Goal: Task Accomplishment & Management: Complete application form

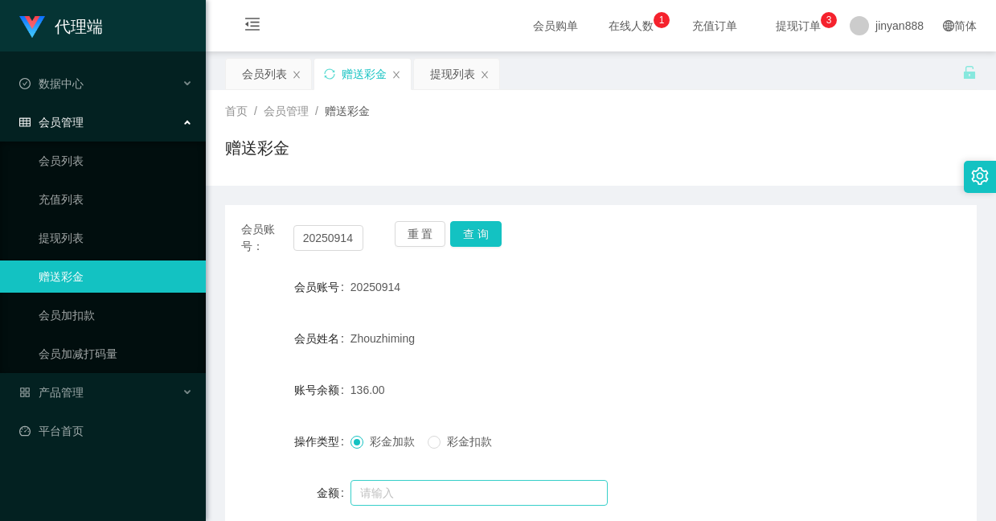
click at [444, 480] on input "text" at bounding box center [479, 493] width 257 height 26
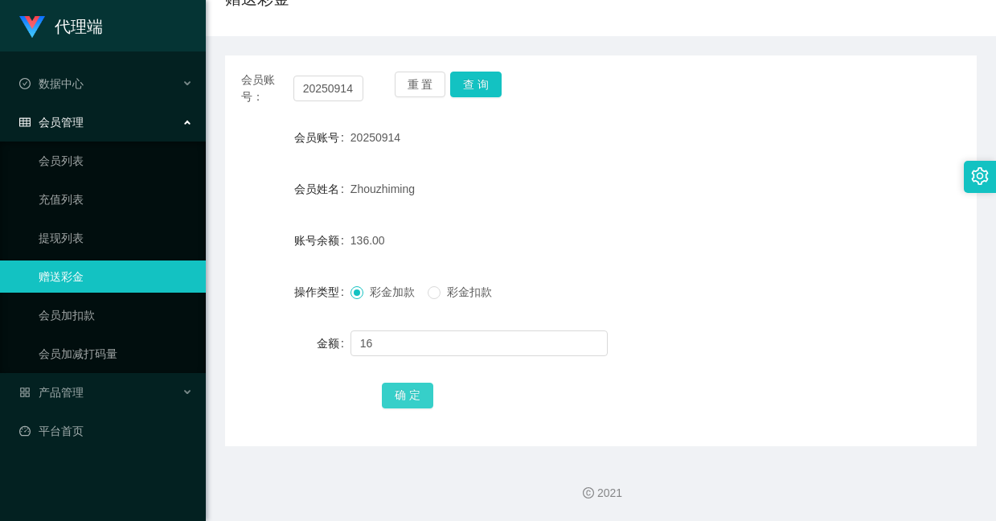
type input "16"
click at [416, 399] on button "确 定" at bounding box center [407, 396] width 51 height 26
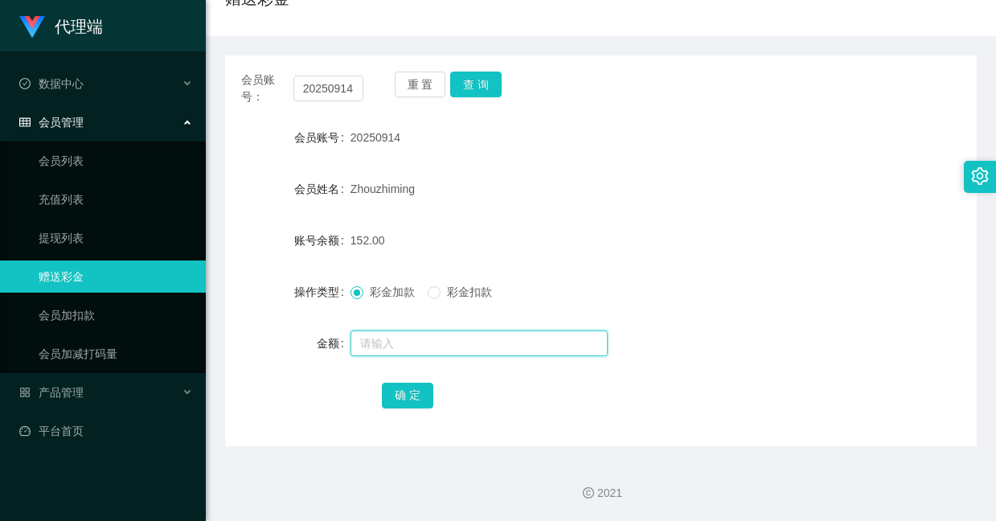
click at [421, 330] on input "text" at bounding box center [479, 343] width 257 height 26
type input "89"
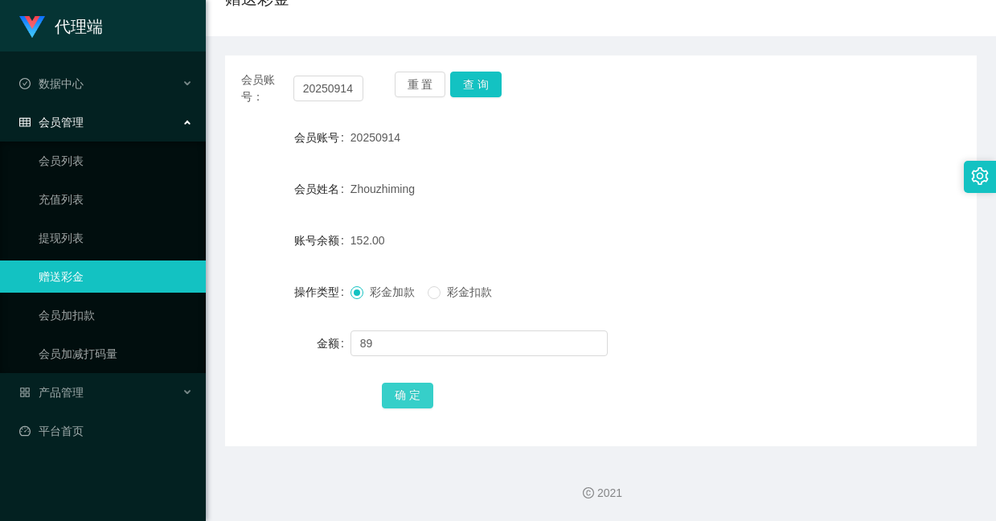
click at [405, 386] on button "确 定" at bounding box center [407, 396] width 51 height 26
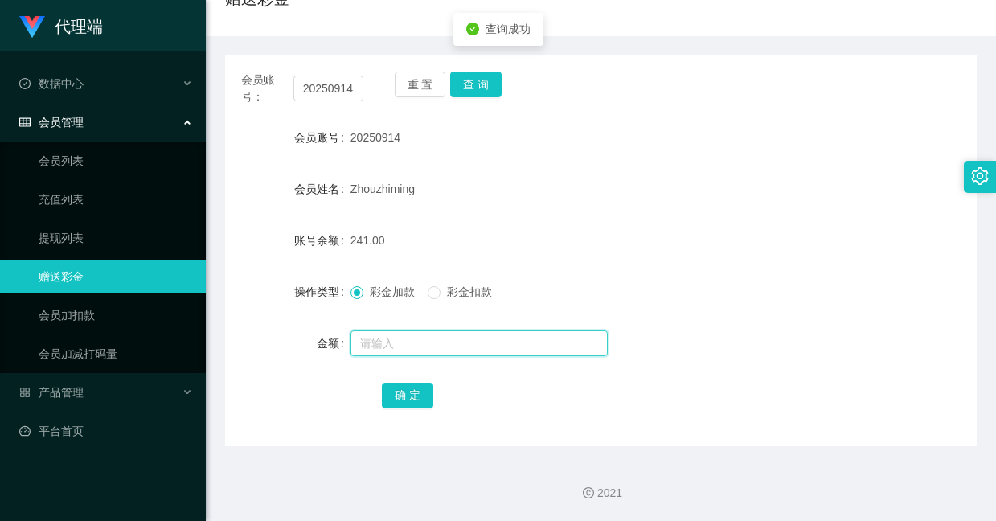
click at [411, 345] on input "text" at bounding box center [479, 343] width 257 height 26
click at [425, 338] on input "text" at bounding box center [479, 343] width 257 height 26
type input "241"
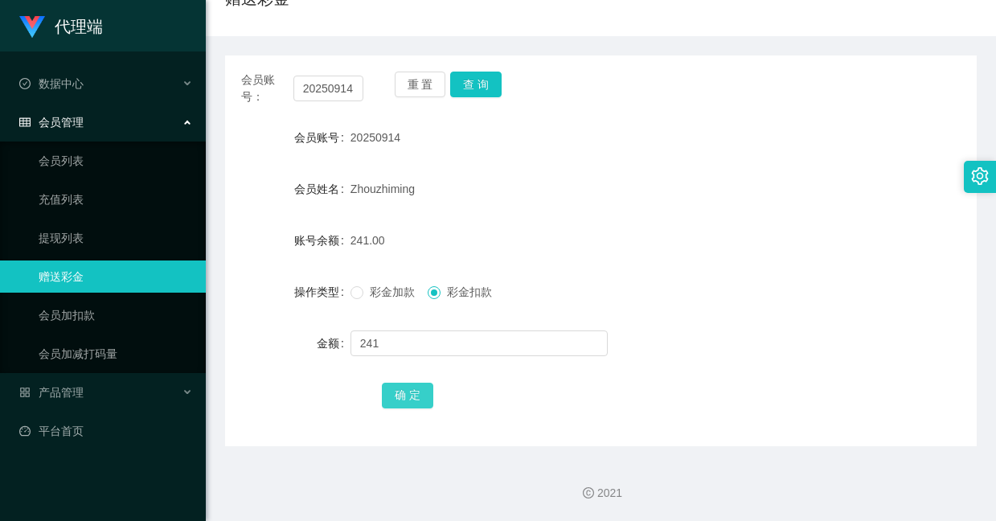
click at [411, 392] on button "确 定" at bounding box center [407, 396] width 51 height 26
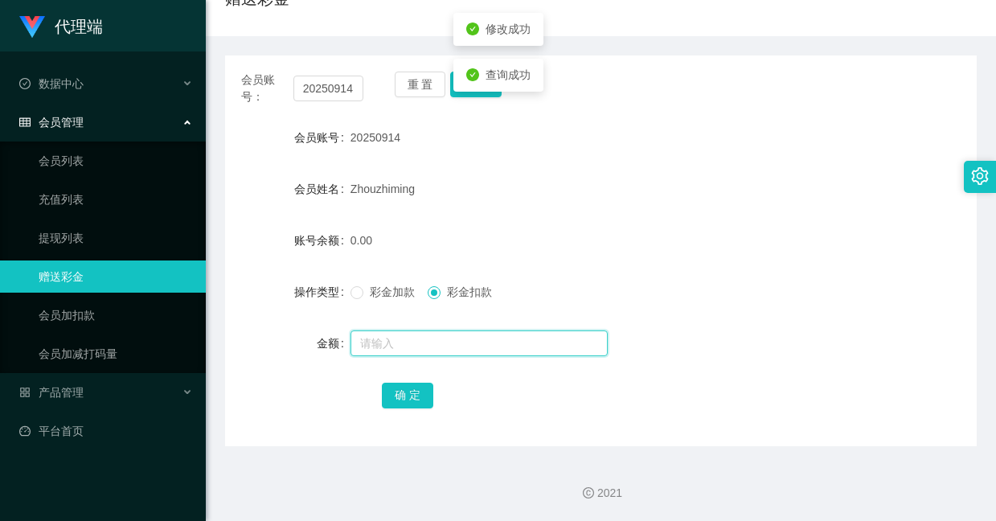
click at [410, 350] on input "text" at bounding box center [479, 343] width 257 height 26
type input "160"
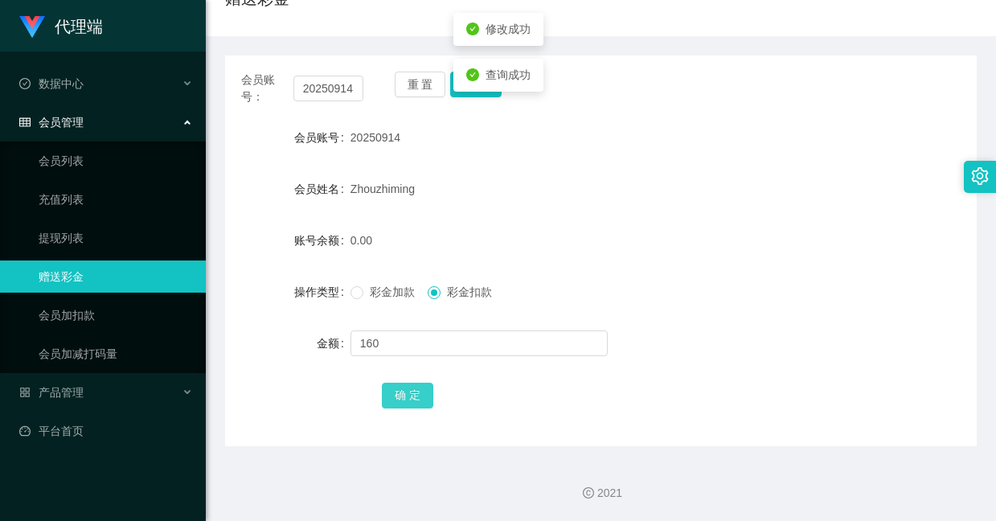
click at [406, 401] on button "确 定" at bounding box center [407, 396] width 51 height 26
click at [392, 297] on span "彩金加款" at bounding box center [392, 291] width 58 height 13
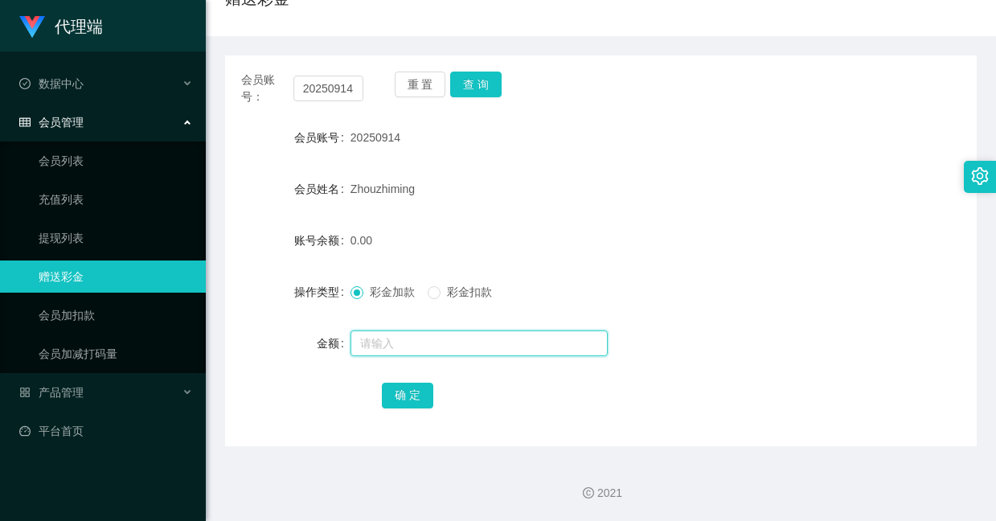
click at [394, 351] on input "text" at bounding box center [479, 343] width 257 height 26
type input "160"
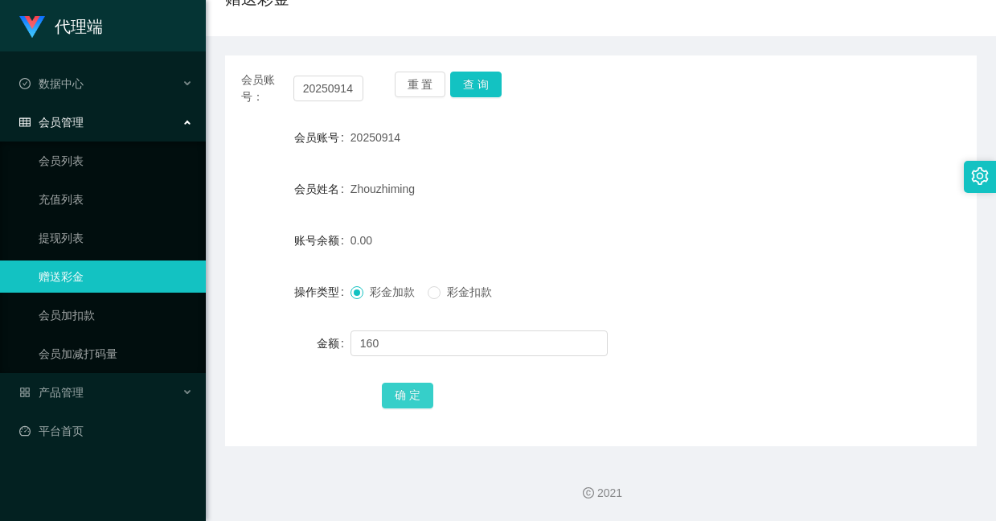
click at [399, 405] on button "确 定" at bounding box center [407, 396] width 51 height 26
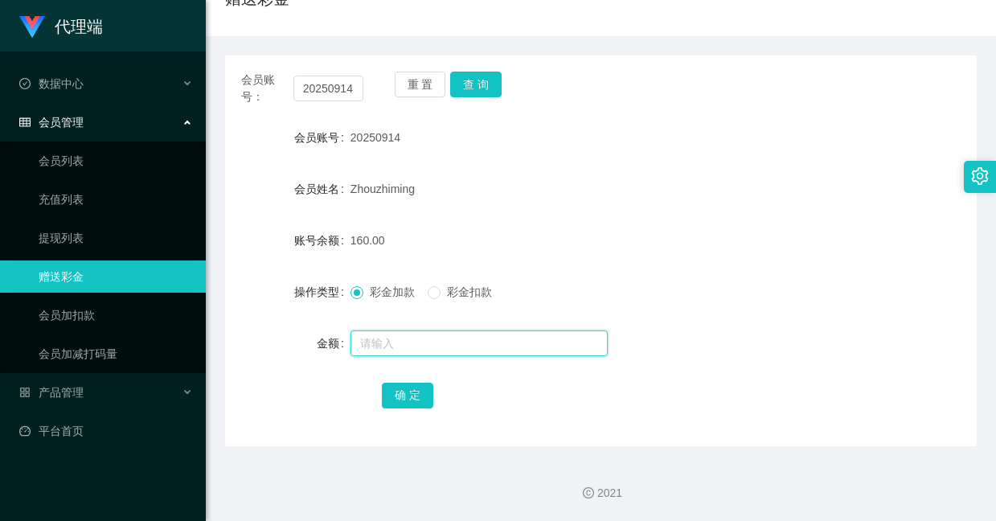
click at [425, 341] on input "text" at bounding box center [479, 343] width 257 height 26
type input "8"
click at [408, 410] on div "确 定" at bounding box center [601, 395] width 438 height 32
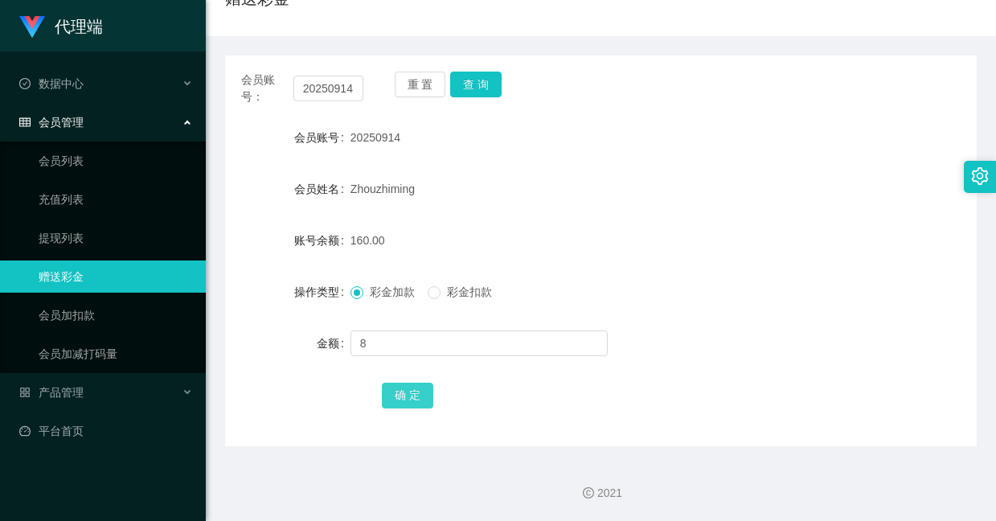
click at [410, 400] on button "确 定" at bounding box center [407, 396] width 51 height 26
click at [691, 111] on div "会员账号： 20250914 重 置 查 询 会员账号 20250914 会员姓名 [PERSON_NAME] 账号余额 168.00 操作类型 彩金加款 彩…" at bounding box center [601, 250] width 752 height 391
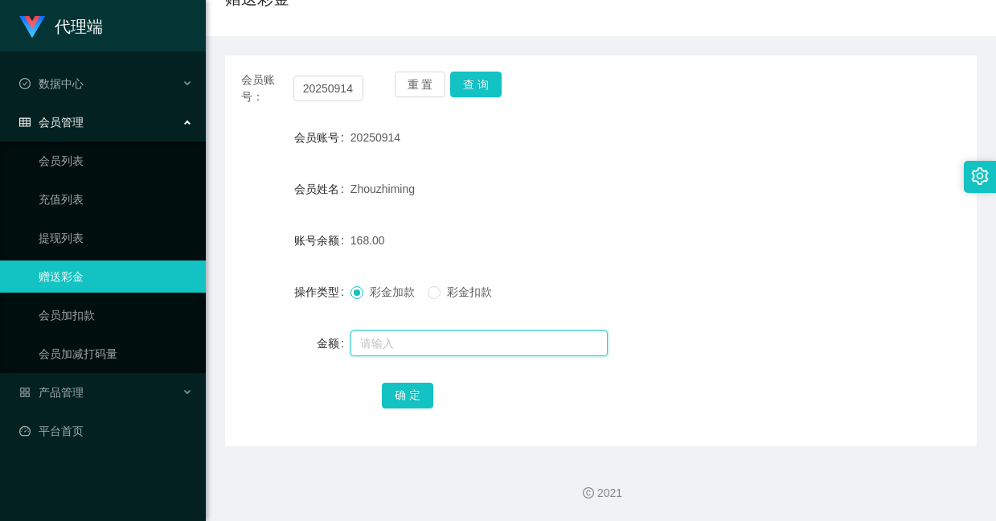
click at [441, 355] on input "text" at bounding box center [479, 343] width 257 height 26
type input "8"
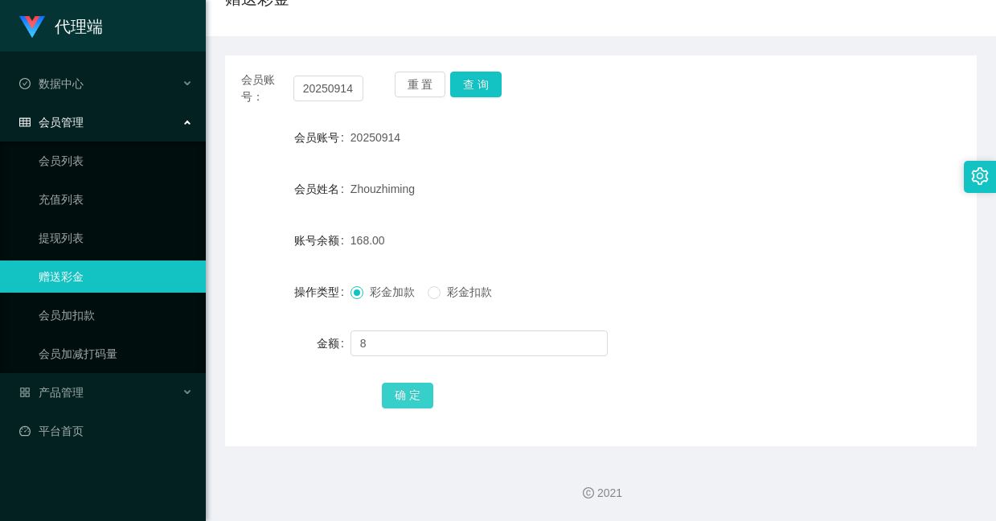
click at [406, 391] on button "确 定" at bounding box center [407, 396] width 51 height 26
click at [606, 141] on div "20250914" at bounding box center [570, 137] width 438 height 32
click at [490, 87] on button "查 询" at bounding box center [475, 85] width 51 height 26
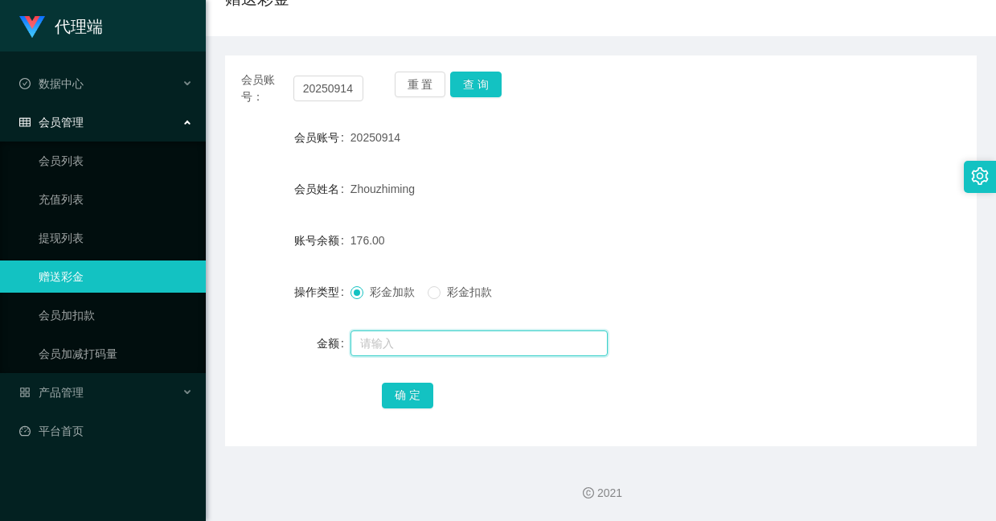
click at [400, 345] on input "text" at bounding box center [479, 343] width 257 height 26
type input "8"
click at [396, 416] on div "会员账号： 20250914 重 置 查 询 会员账号 20250914 会员姓名 [PERSON_NAME] 账号余额 176.00 操作类型 彩金加款 彩…" at bounding box center [601, 250] width 752 height 391
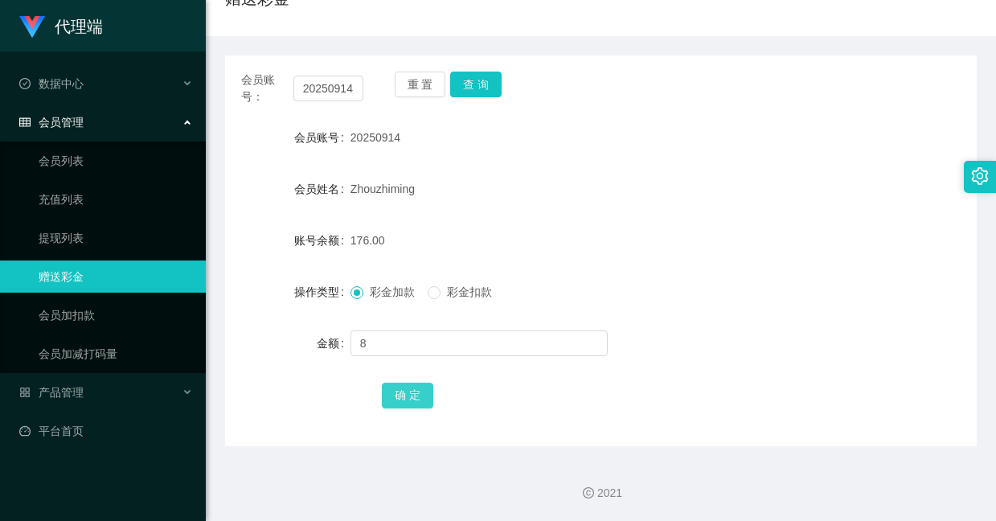
click at [400, 403] on button "确 定" at bounding box center [407, 396] width 51 height 26
click at [473, 68] on div "会员账号： 20250914 重 置 查 询 会员账号 20250914 会员姓名 [PERSON_NAME] 账号余额 184.00 操作类型 彩金加款 彩…" at bounding box center [601, 250] width 752 height 391
click at [466, 76] on button "查 询" at bounding box center [475, 85] width 51 height 26
